Goal: Use online tool/utility

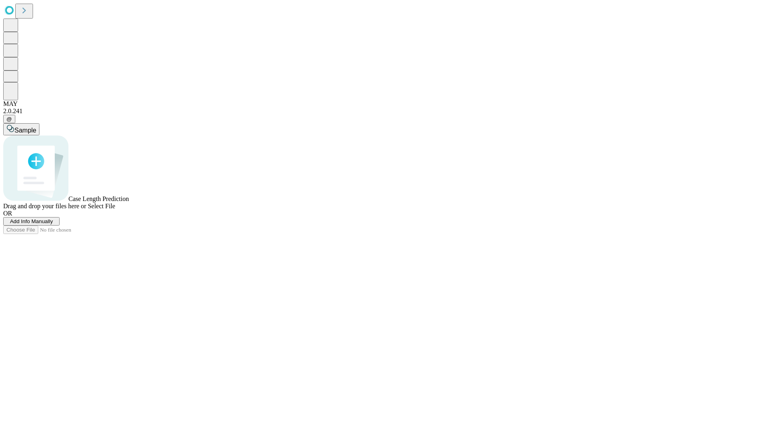
click at [115, 209] on span "Select File" at bounding box center [101, 205] width 27 height 7
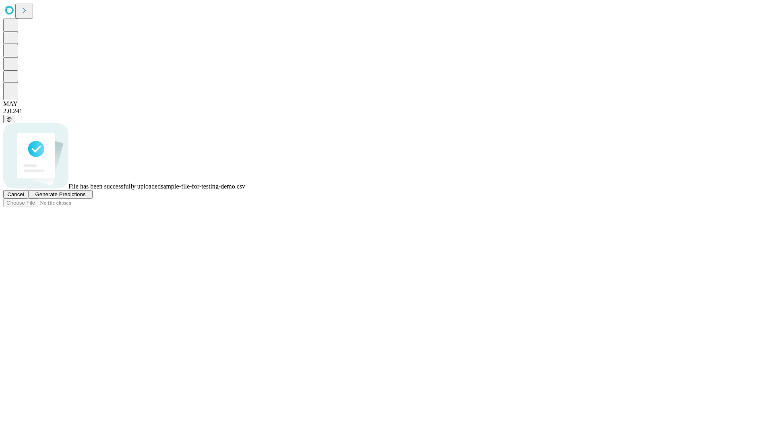
click at [85, 197] on span "Generate Predictions" at bounding box center [60, 194] width 50 height 6
